Goal: Check status: Check status

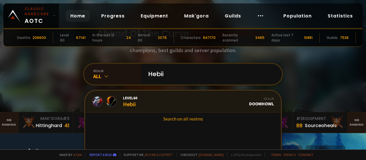
type input "Hebii"
click at [147, 99] on link "Level 60 Hebii Realm Doomhowl" at bounding box center [182, 102] width 195 height 22
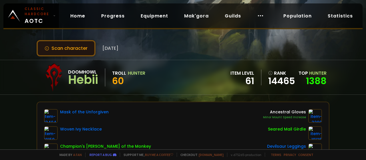
click at [53, 46] on button "Scan character" at bounding box center [66, 48] width 59 height 16
click at [62, 49] on button "Scan character" at bounding box center [66, 48] width 59 height 16
click at [61, 42] on button "Scan character" at bounding box center [66, 48] width 59 height 16
